Goal: Task Accomplishment & Management: Manage account settings

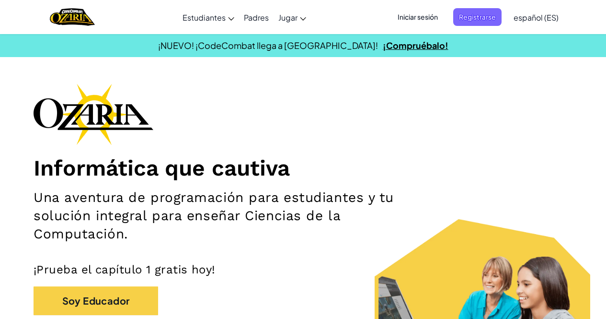
drag, startPoint x: 348, startPoint y: 56, endPoint x: 360, endPoint y: 42, distance: 19.0
click at [350, 56] on section "¡NUEVO! ¡CodeCombat llega a [GEOGRAPHIC_DATA]! ¡Compruébalo!" at bounding box center [303, 45] width 606 height 23
click at [429, 9] on span "Iniciar sesión" at bounding box center [418, 17] width 52 height 18
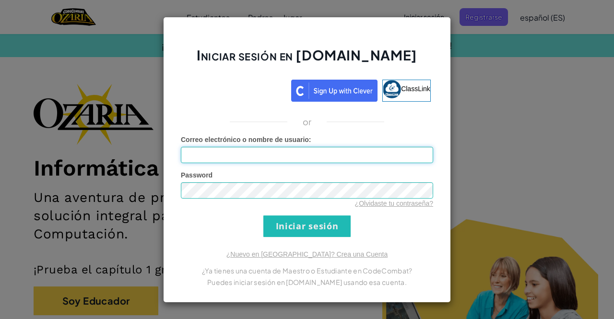
click at [242, 158] on input "Correo electrónico o nombre de usuario :" at bounding box center [307, 155] width 252 height 16
type input "[PERSON_NAME][EMAIL_ADDRESS][DOMAIN_NAME]"
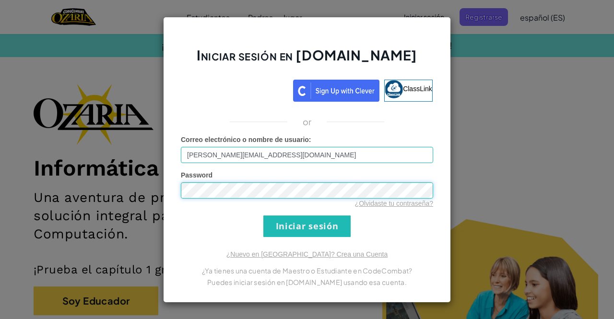
click at [263, 215] on input "Iniciar sesión" at bounding box center [306, 226] width 87 height 22
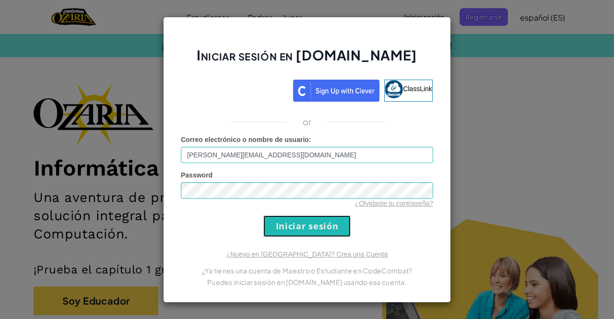
click at [276, 220] on input "Iniciar sesión" at bounding box center [306, 226] width 87 height 22
